Goal: Information Seeking & Learning: Learn about a topic

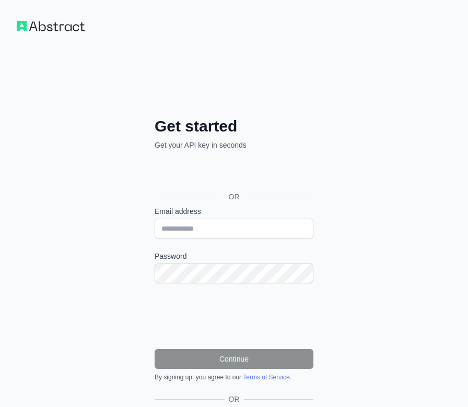
drag, startPoint x: 70, startPoint y: 218, endPoint x: 171, endPoint y: 188, distance: 105.1
click at [70, 218] on div "Get started Get your API key in seconds OR Email address Password Continue By s…" at bounding box center [234, 248] width 468 height 496
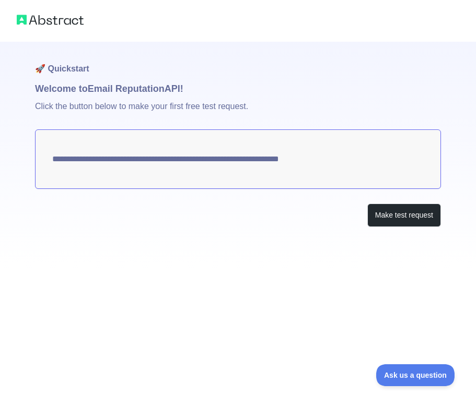
click at [211, 158] on textarea "**********" at bounding box center [238, 160] width 406 height 60
click at [374, 208] on button "Make test request" at bounding box center [404, 215] width 74 height 23
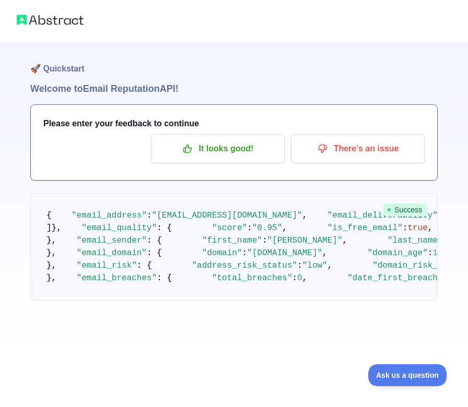
drag, startPoint x: 244, startPoint y: 167, endPoint x: 240, endPoint y: 161, distance: 6.8
click at [243, 167] on div "Please enter your feedback to continue It looks good! There's an issue" at bounding box center [234, 142] width 406 height 75
drag, startPoint x: 240, startPoint y: 161, endPoint x: 233, endPoint y: 161, distance: 7.3
click at [240, 161] on button "It looks good!" at bounding box center [218, 148] width 134 height 29
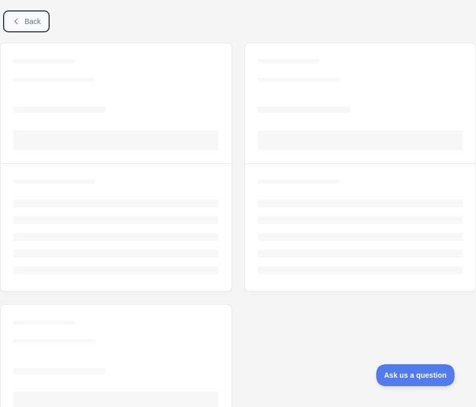
click at [22, 16] on button "Back" at bounding box center [26, 22] width 42 height 18
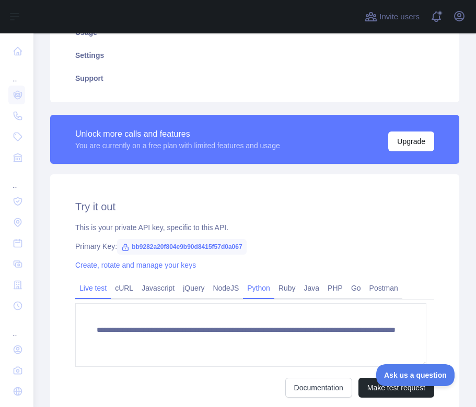
scroll to position [310, 0]
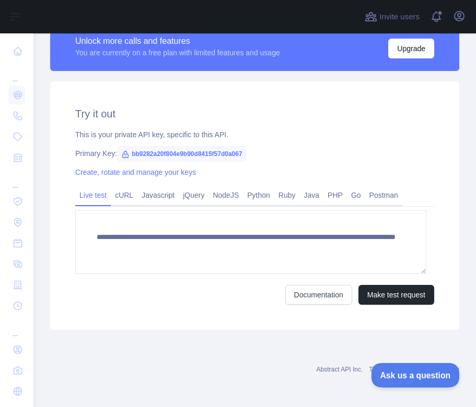
click at [398, 370] on span "Ask us a question" at bounding box center [410, 373] width 78 height 7
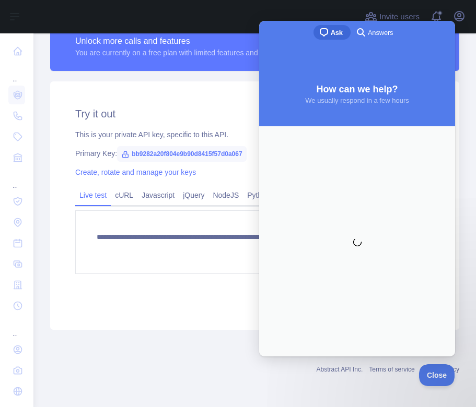
scroll to position [0, 0]
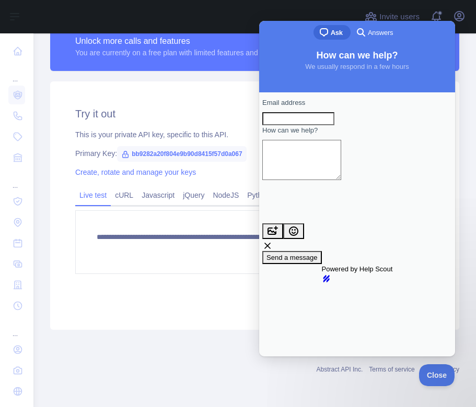
click at [161, 117] on h2 "Try it out" at bounding box center [254, 114] width 359 height 15
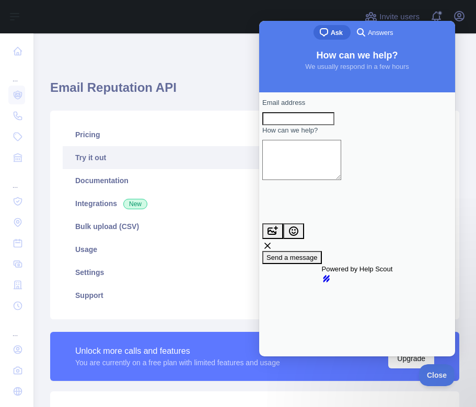
click at [356, 275] on link "hs-logo" at bounding box center [357, 279] width 71 height 8
click at [394, 17] on span "Invite users" at bounding box center [399, 17] width 40 height 12
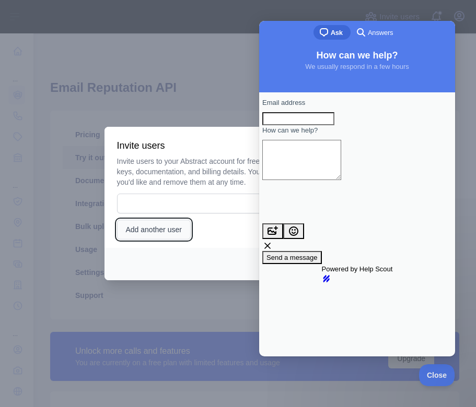
click at [169, 225] on button "Add another user" at bounding box center [154, 230] width 74 height 20
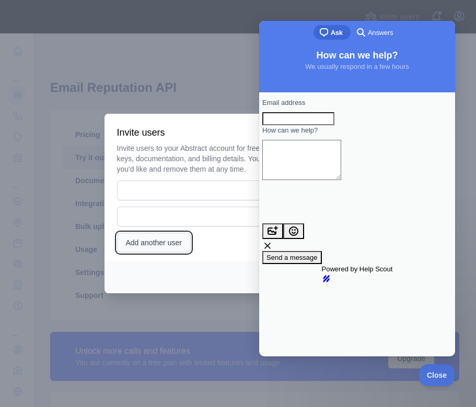
click at [162, 238] on button "Add another user" at bounding box center [154, 243] width 74 height 20
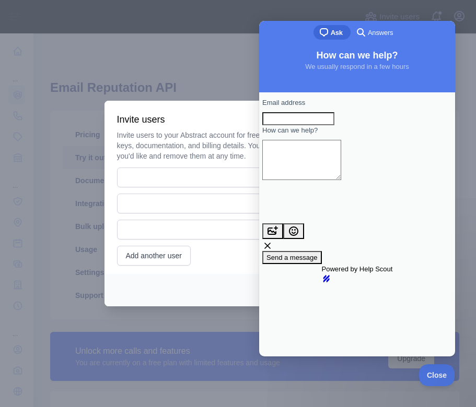
click at [69, 122] on div at bounding box center [238, 203] width 476 height 407
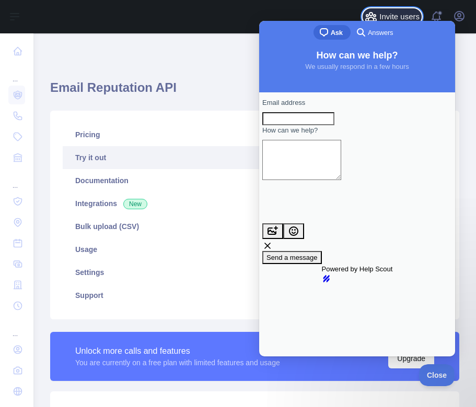
click at [400, 11] on span "Invite users" at bounding box center [399, 17] width 40 height 12
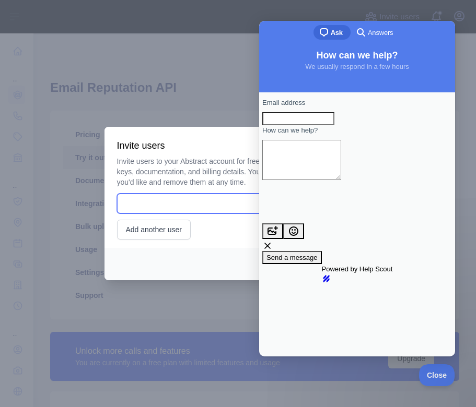
click at [170, 205] on input "email" at bounding box center [200, 204] width 167 height 20
click at [185, 208] on input "email" at bounding box center [200, 204] width 167 height 20
paste input "**********"
type input "**********"
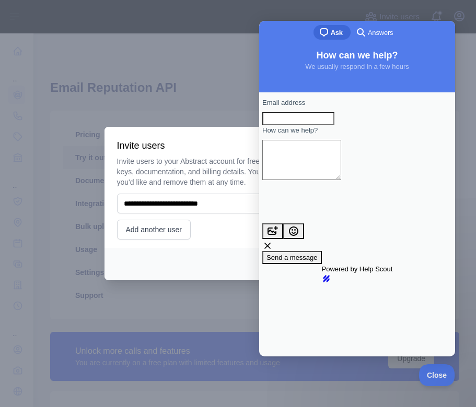
click at [187, 252] on div "Invite Close" at bounding box center [237, 264] width 267 height 32
click at [230, 230] on div "**********" at bounding box center [238, 198] width 242 height 84
click at [381, 34] on span "Answers" at bounding box center [380, 33] width 25 height 10
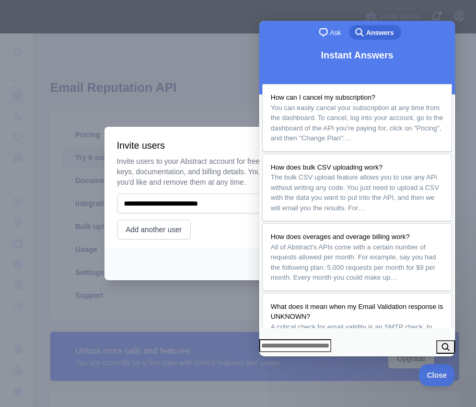
click at [409, 33] on div "chat-square Ask search-medium Answers" at bounding box center [357, 33] width 196 height 25
drag, startPoint x: 465, startPoint y: 24, endPoint x: 475, endPoint y: 80, distance: 56.8
click at [465, 30] on div at bounding box center [238, 203] width 476 height 407
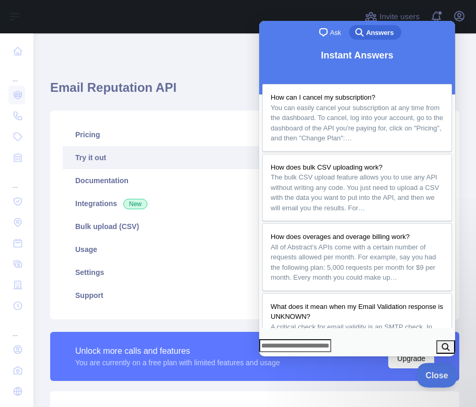
click at [430, 374] on span "Close" at bounding box center [434, 373] width 36 height 7
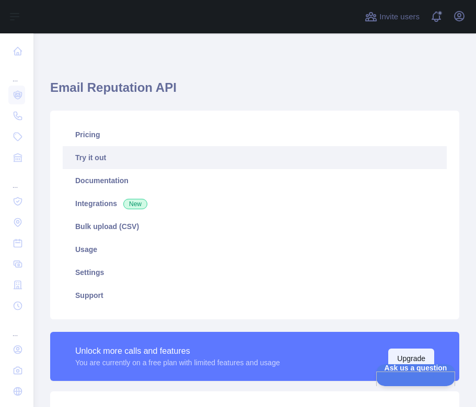
click at [399, 352] on button "Upgrade" at bounding box center [411, 359] width 46 height 20
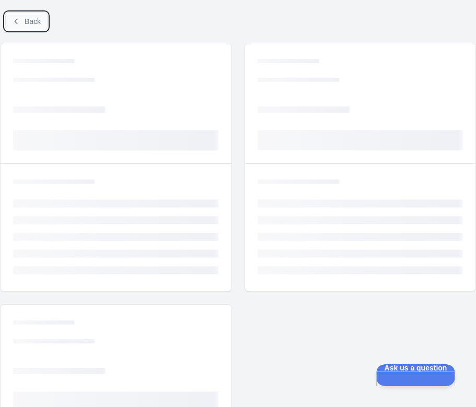
click at [39, 26] on button "Back" at bounding box center [26, 22] width 42 height 18
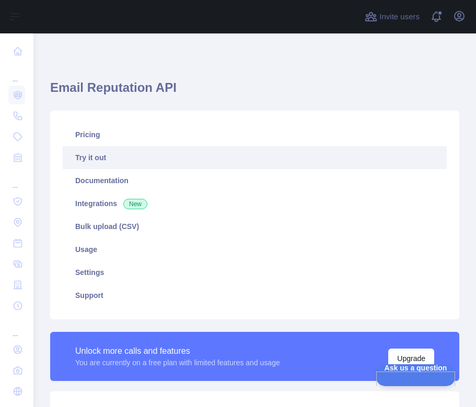
click at [39, 26] on div "Invite users View notifications Open user menu" at bounding box center [254, 16] width 442 height 33
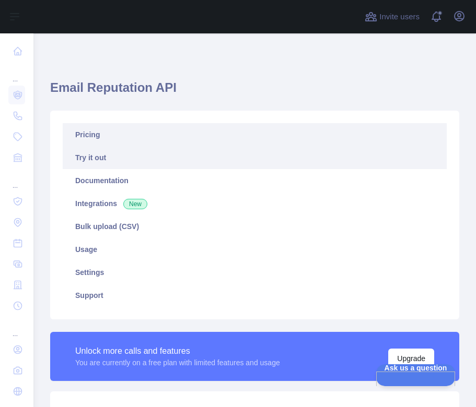
click at [161, 130] on link "Pricing" at bounding box center [255, 134] width 384 height 23
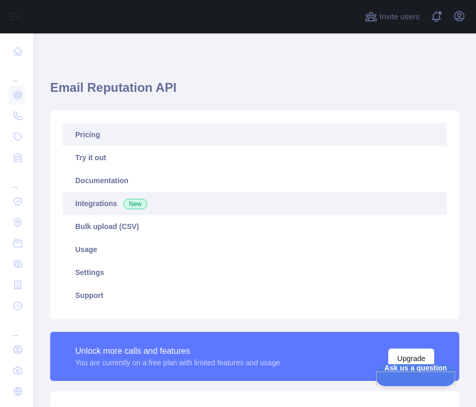
click at [142, 207] on span "New" at bounding box center [135, 204] width 24 height 10
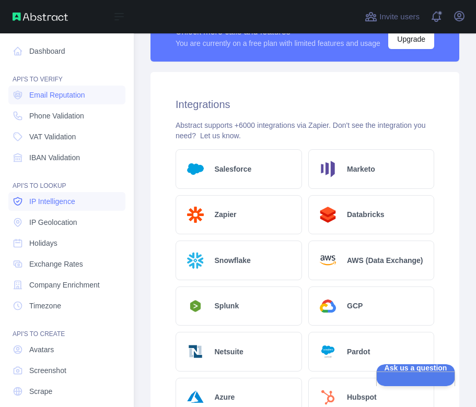
scroll to position [319, 0]
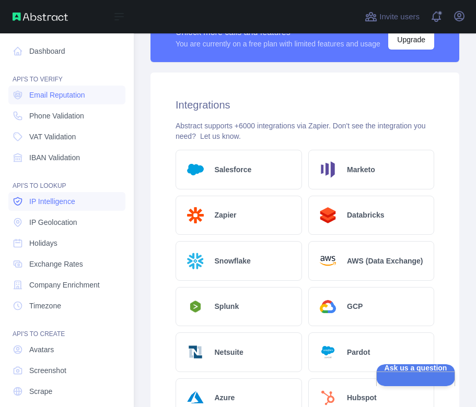
click at [67, 201] on span "IP Intelligence" at bounding box center [52, 201] width 46 height 10
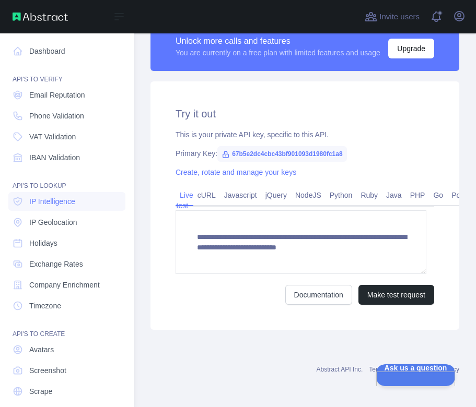
scroll to position [287, 0]
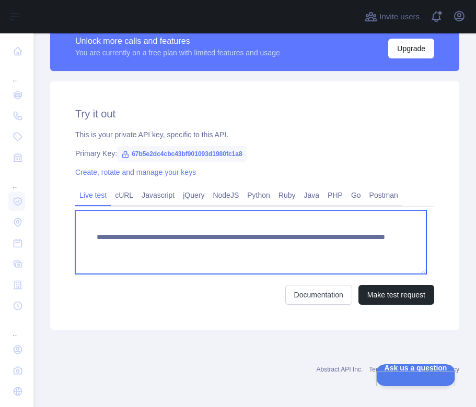
drag, startPoint x: 164, startPoint y: 252, endPoint x: 138, endPoint y: 246, distance: 27.2
click at [138, 246] on textarea "**********" at bounding box center [250, 242] width 351 height 64
drag, startPoint x: 358, startPoint y: 245, endPoint x: -141, endPoint y: 204, distance: 500.9
click at [0, 204] on html "**********" at bounding box center [238, 203] width 476 height 407
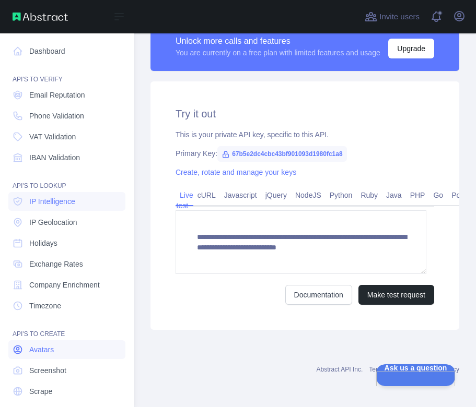
click at [48, 346] on span "Avatars" at bounding box center [41, 350] width 25 height 10
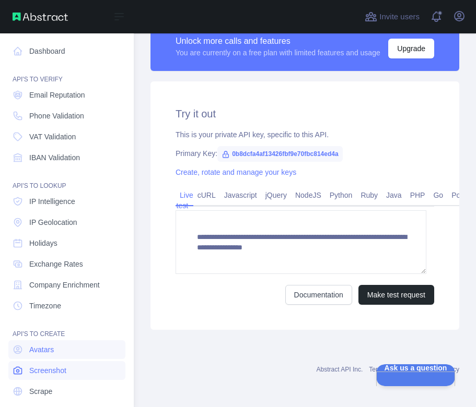
click at [52, 373] on span "Screenshot" at bounding box center [47, 371] width 37 height 10
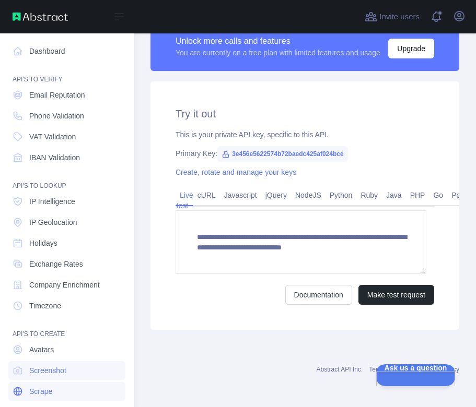
click at [38, 392] on span "Scrape" at bounding box center [40, 391] width 23 height 10
click at [69, 281] on span "Company Enrichment" at bounding box center [64, 285] width 70 height 10
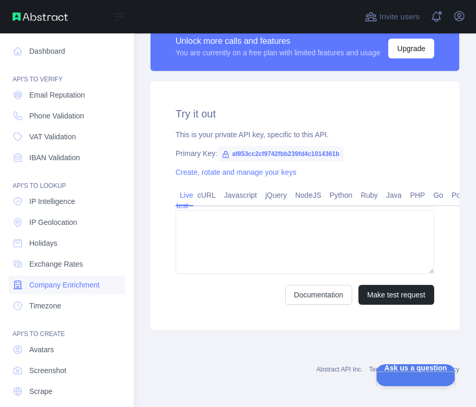
type textarea "**********"
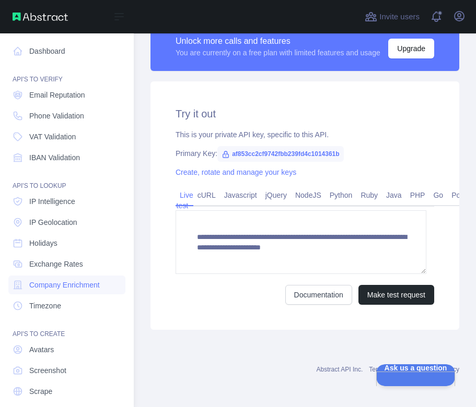
click at [98, 253] on nav "Dashboard API'S TO VERIFY Email Reputation Phone Validation VAT Validation IBAN…" at bounding box center [66, 227] width 117 height 389
click at [73, 121] on link "Phone Validation" at bounding box center [66, 116] width 117 height 19
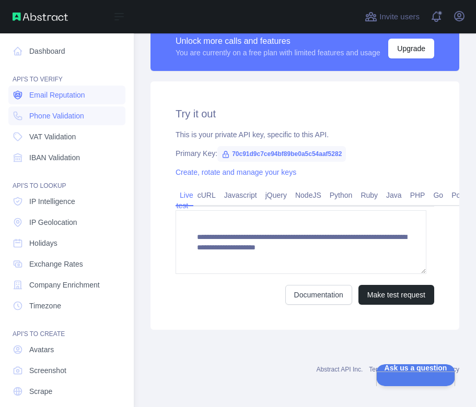
click at [69, 93] on span "Email Reputation" at bounding box center [57, 95] width 56 height 10
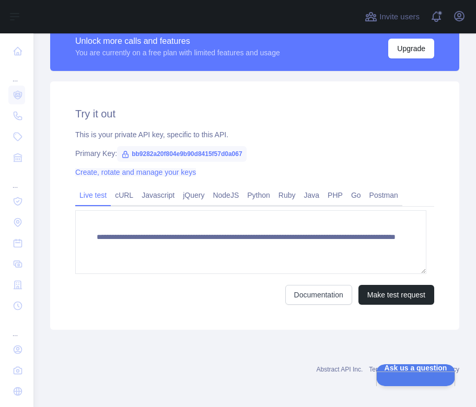
click at [182, 172] on link "Create, rotate and manage your keys" at bounding box center [135, 172] width 121 height 8
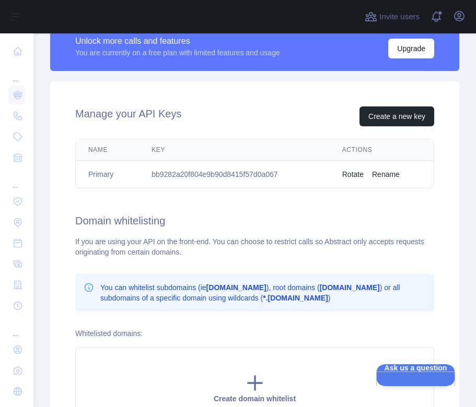
click at [110, 149] on th "Name" at bounding box center [107, 149] width 63 height 21
click at [264, 174] on td "bb9282a20f804e9b90d8415f57d0a067" at bounding box center [234, 175] width 191 height 28
drag, startPoint x: 292, startPoint y: 169, endPoint x: 217, endPoint y: 166, distance: 75.3
click at [217, 166] on td "bb9282a20f804e9b90d8415f57d0a067" at bounding box center [234, 175] width 191 height 28
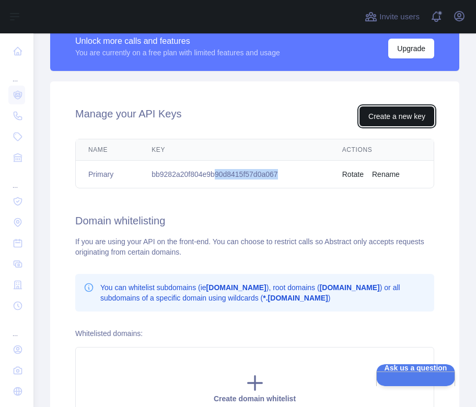
click at [373, 115] on button "Create a new key" at bounding box center [396, 117] width 75 height 20
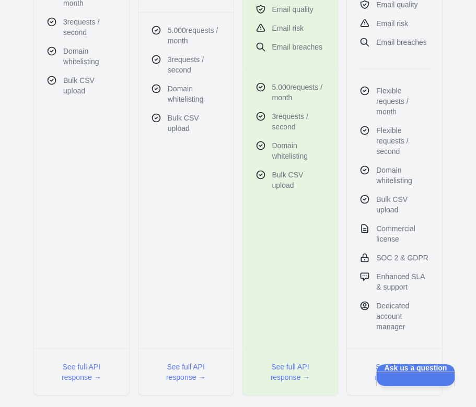
scroll to position [244, 0]
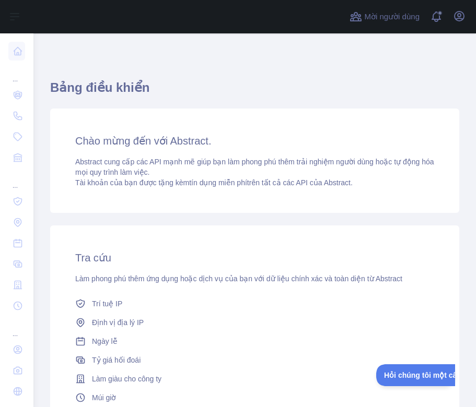
drag, startPoint x: 256, startPoint y: 171, endPoint x: 254, endPoint y: 163, distance: 7.6
click at [255, 171] on div "Abstract cung cấp các API mạnh mẽ giúp bạn làm phong phú thêm trải nghiệm người…" at bounding box center [254, 172] width 359 height 31
